Goal: Task Accomplishment & Management: Complete application form

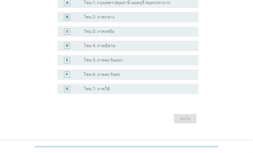
scroll to position [135, 0]
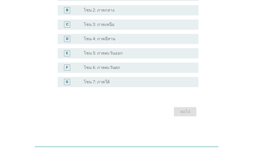
click at [134, 41] on div "radio_button_unchecked โซน 4: ภาคอีสาน" at bounding box center [137, 38] width 107 height 5
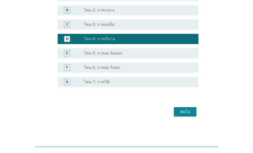
click at [187, 114] on div "ต่อไป" at bounding box center [185, 112] width 14 height 6
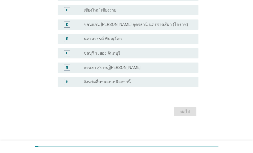
scroll to position [0, 0]
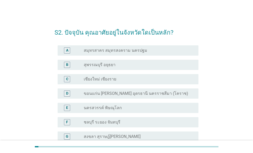
click at [150, 95] on label "ขอนแก่น [PERSON_NAME] อุดรธานี นครราชสีมา (โคราช)" at bounding box center [136, 93] width 104 height 5
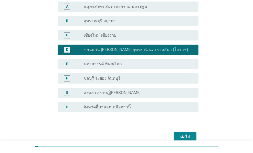
scroll to position [69, 0]
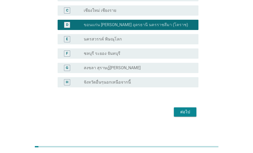
click at [189, 111] on div "ต่อไป" at bounding box center [185, 112] width 14 height 6
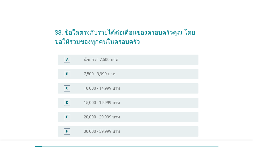
click at [140, 101] on div "radio_button_unchecked 15,000 - 19,999 บาท" at bounding box center [137, 102] width 107 height 5
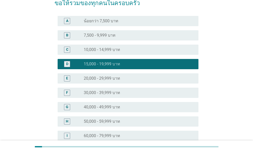
scroll to position [102, 0]
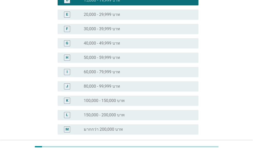
click at [156, 50] on div "H radio_button_unchecked 50,000 - 59,999 บาท" at bounding box center [127, 57] width 144 height 14
click at [156, 46] on div "G radio_button_unchecked 40,000 - 49,999 บาท" at bounding box center [128, 43] width 141 height 10
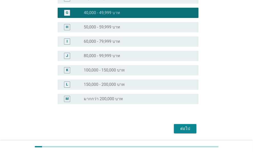
scroll to position [150, 0]
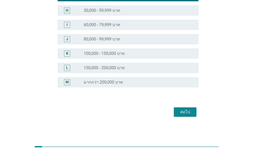
click at [179, 111] on div "ต่อไป" at bounding box center [185, 112] width 14 height 6
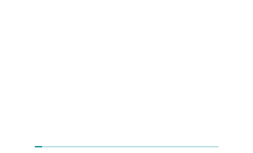
scroll to position [0, 0]
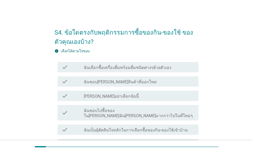
click at [158, 111] on label "ฉันชอบไปซื้อของใน[PERSON_NAME]ฉัน[PERSON_NAME]มากกว่าไปในที่ใหม่ๆ" at bounding box center [139, 113] width 111 height 10
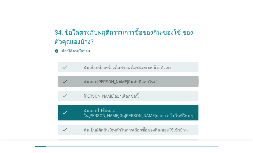
click at [150, 78] on div "check_box_outline_blank ฉันชอบ[PERSON_NAME]สินค้าที่ออกใหม่" at bounding box center [139, 81] width 111 height 6
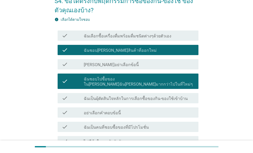
scroll to position [34, 0]
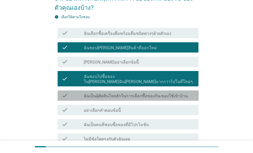
click at [153, 93] on label "ฉันเป็นผุ้ตัดสินใจหลักในการเลือกซื้อของกิน-ของใช้เข้าบ้าน" at bounding box center [136, 95] width 104 height 5
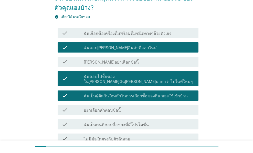
click at [148, 108] on div "check check_box_outline_blank อย่าเลือกคำตอบข้อนี้" at bounding box center [128, 110] width 141 height 10
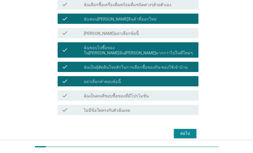
scroll to position [79, 0]
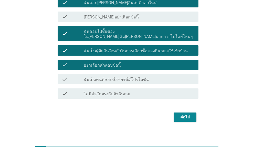
click at [189, 111] on div "ต่อไป" at bounding box center [127, 117] width 144 height 12
click at [193, 115] on button "ต่อไป" at bounding box center [185, 116] width 23 height 9
